Goal: Task Accomplishment & Management: Manage account settings

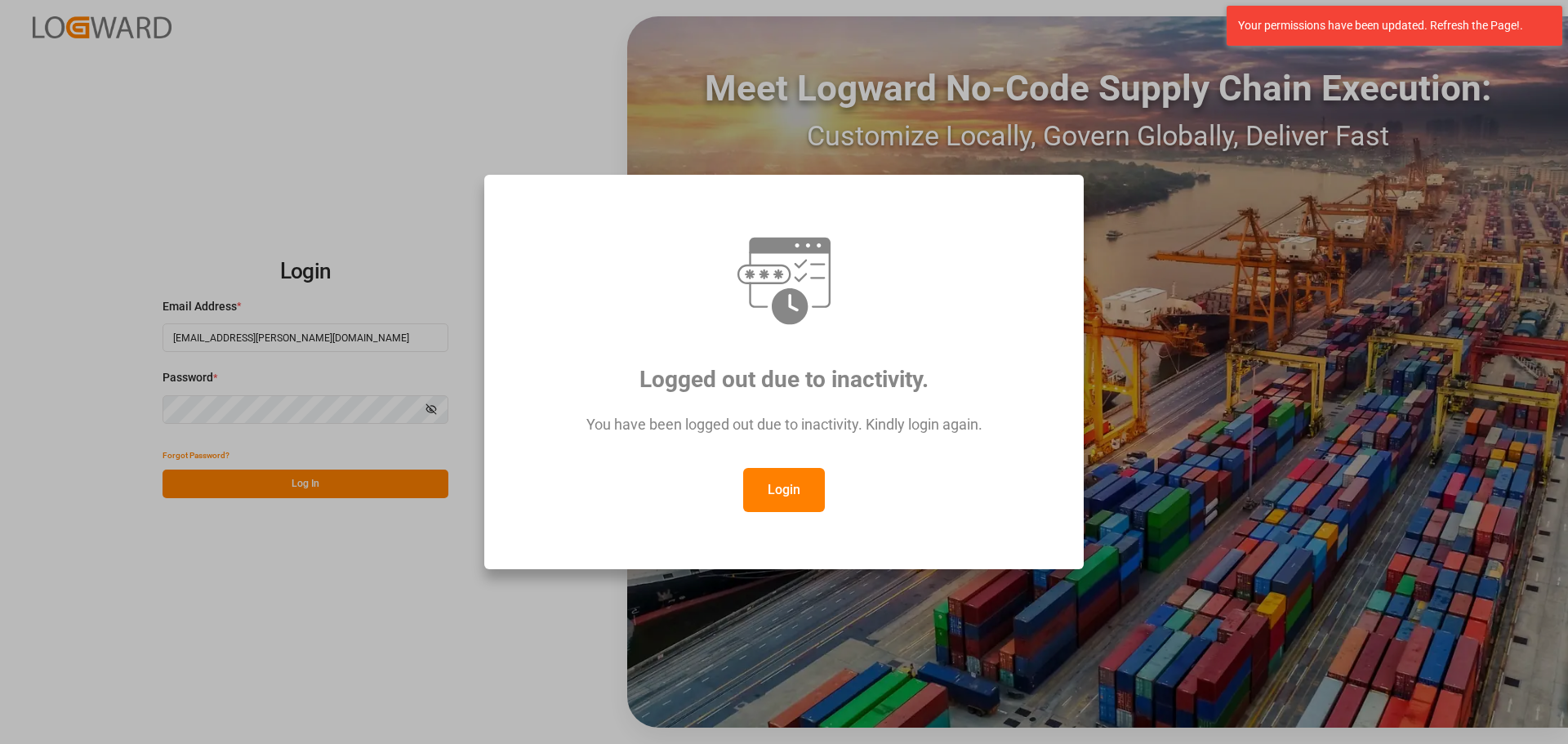
click at [775, 489] on button "Login" at bounding box center [784, 490] width 81 height 44
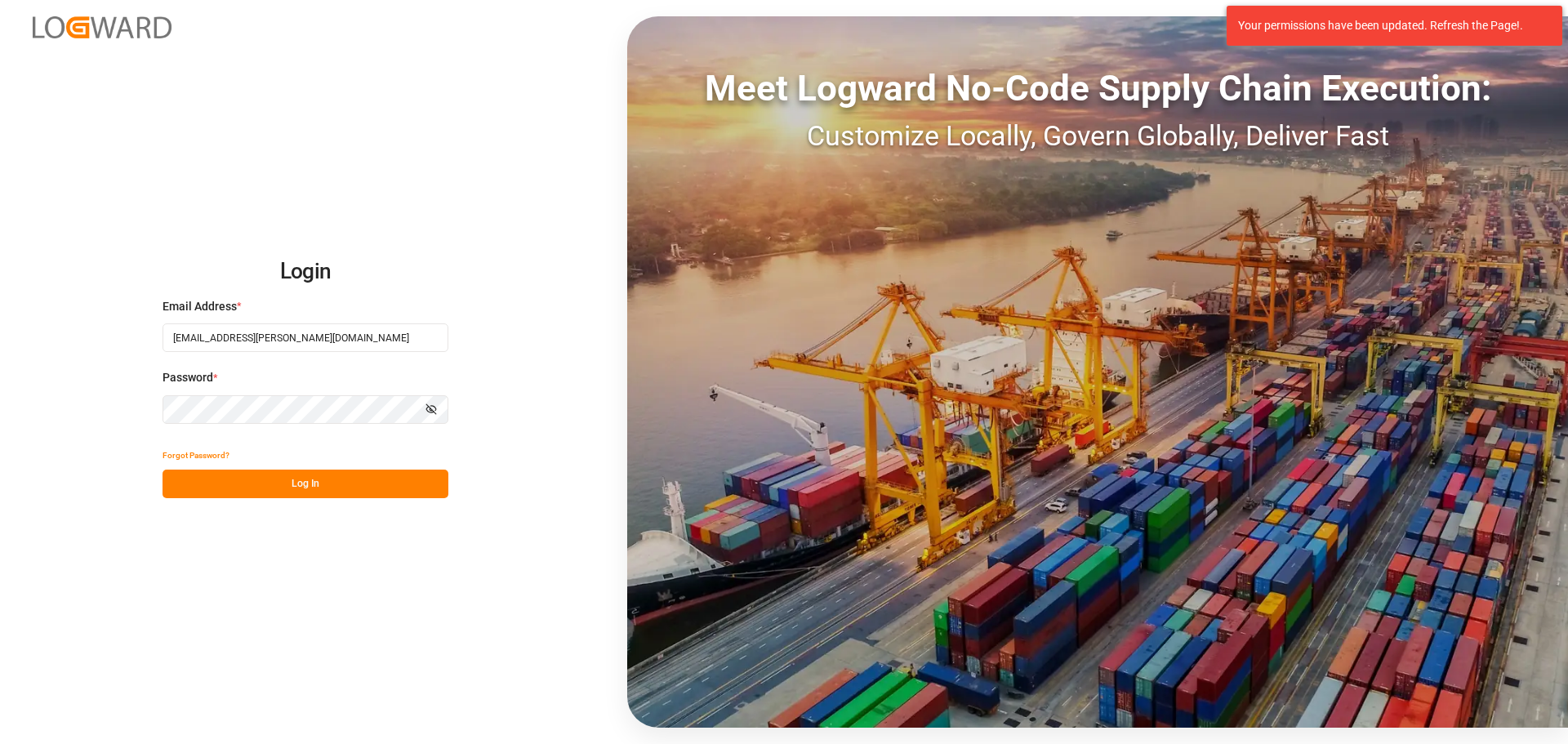
click at [286, 488] on button "Log In" at bounding box center [305, 484] width 286 height 29
